Goal: Task Accomplishment & Management: Manage account settings

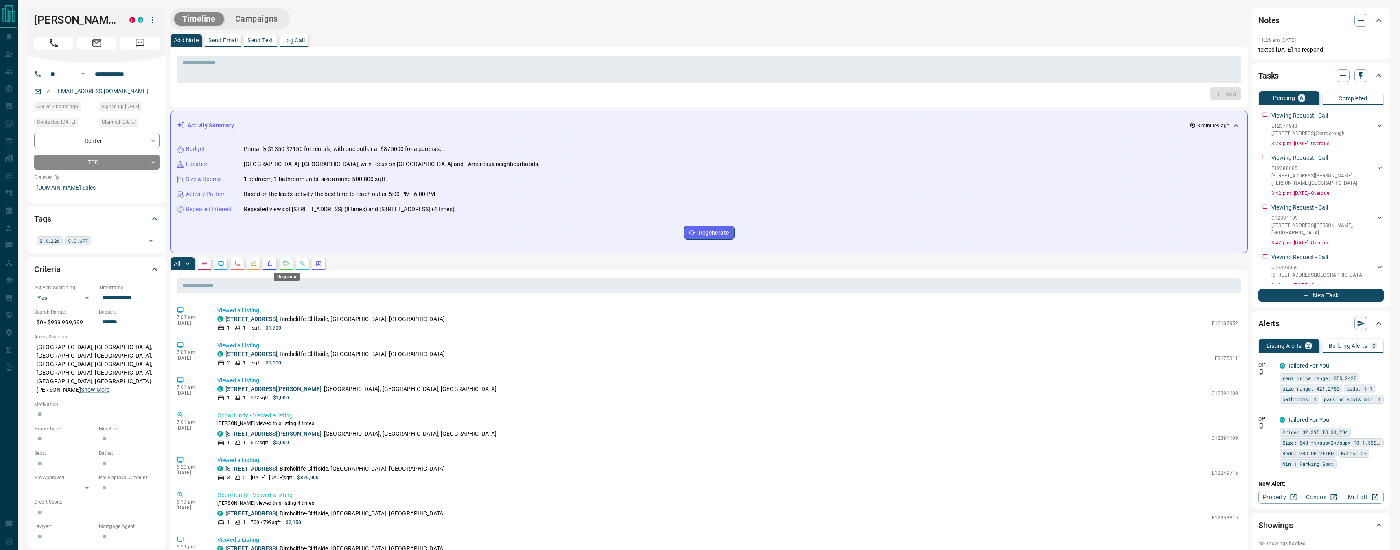
click at [289, 266] on icon "Requests" at bounding box center [286, 264] width 7 height 7
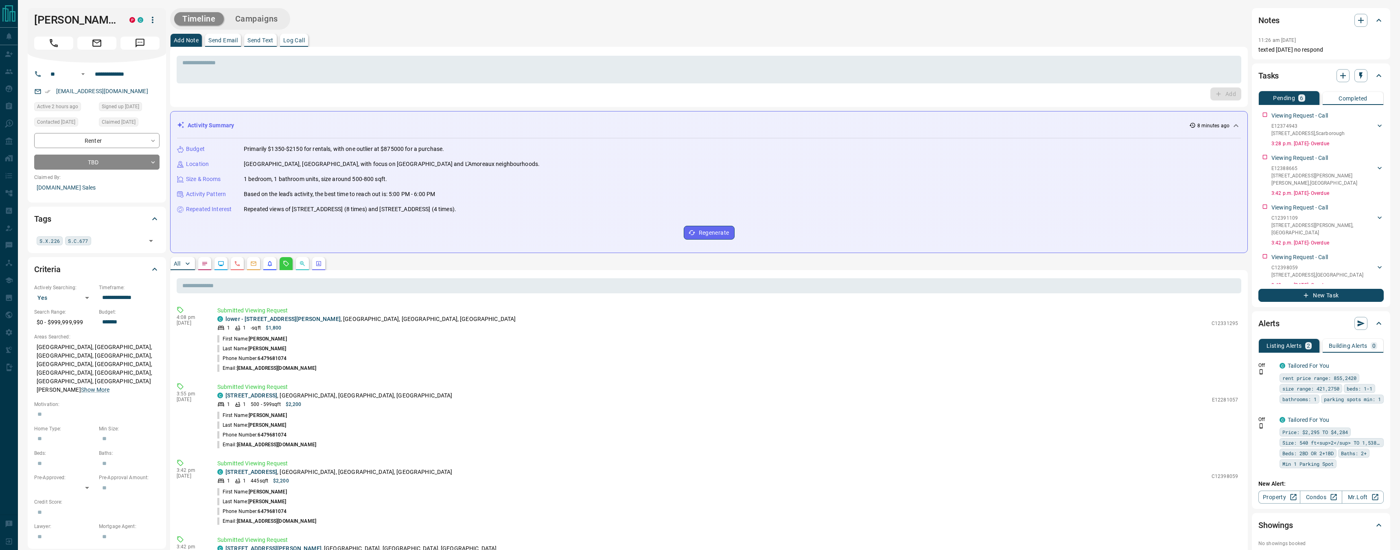
click at [156, 23] on icon "button" at bounding box center [153, 20] width 10 height 10
click at [129, 40] on li "Reassign Lead" at bounding box center [140, 36] width 70 height 12
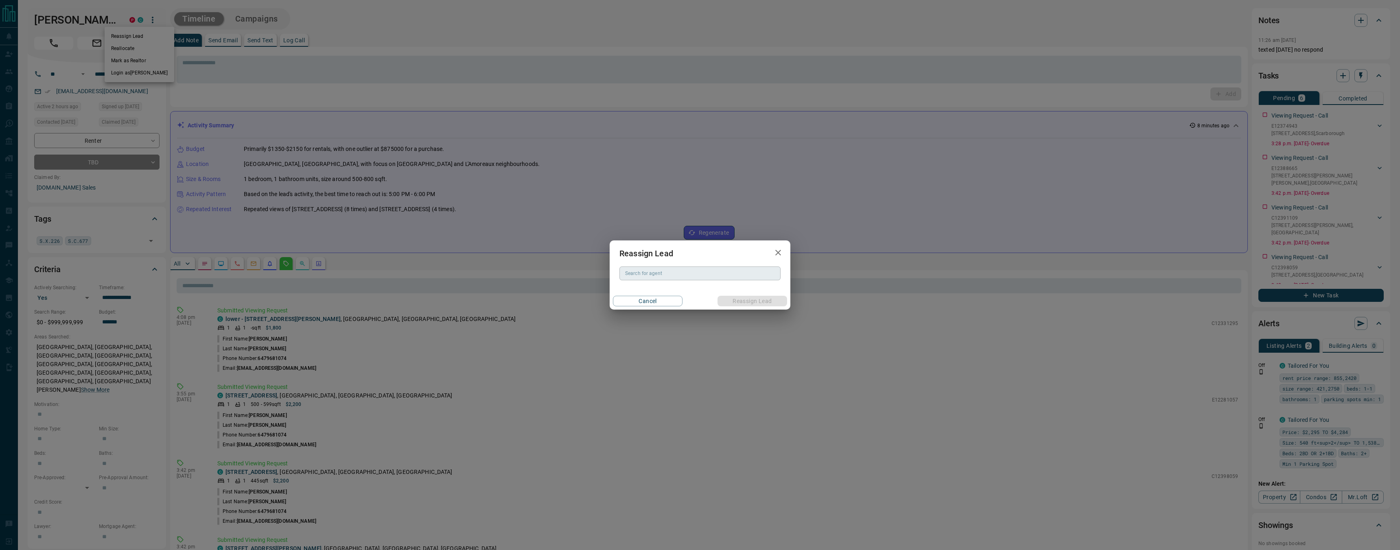
click at [659, 268] on div "Search for agent" at bounding box center [700, 274] width 161 height 14
click at [674, 289] on li "[PERSON_NAME]" at bounding box center [700, 290] width 161 height 12
type input "**********"
click at [759, 303] on button "Reassign Lead" at bounding box center [753, 301] width 70 height 11
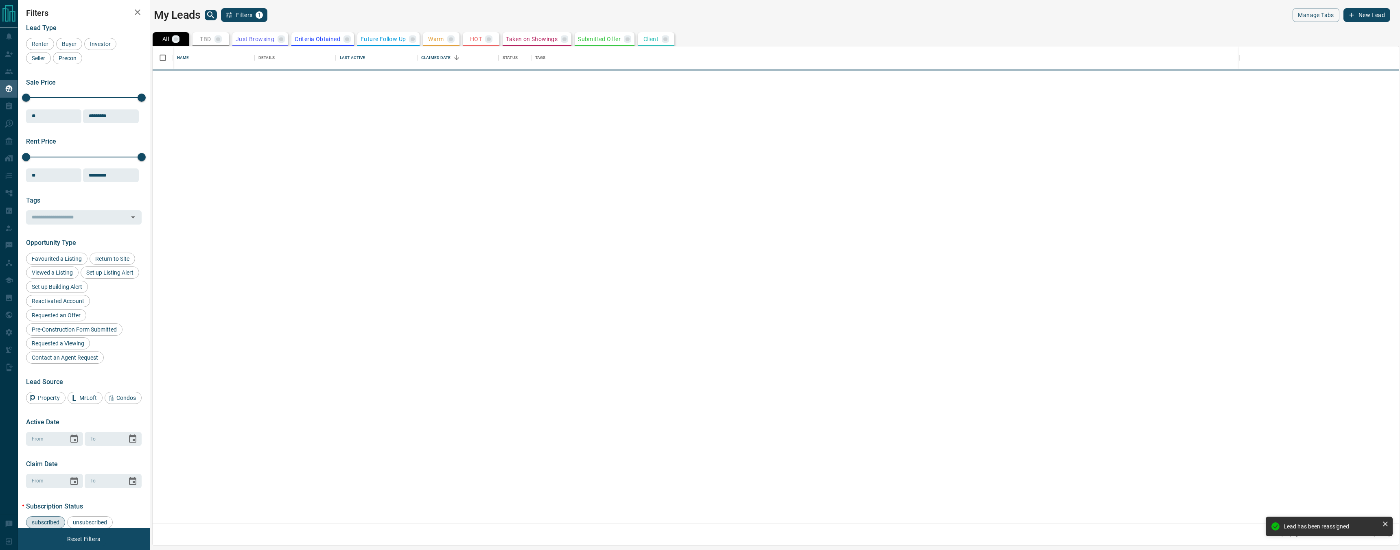
scroll to position [477, 1246]
